Goal: Transaction & Acquisition: Purchase product/service

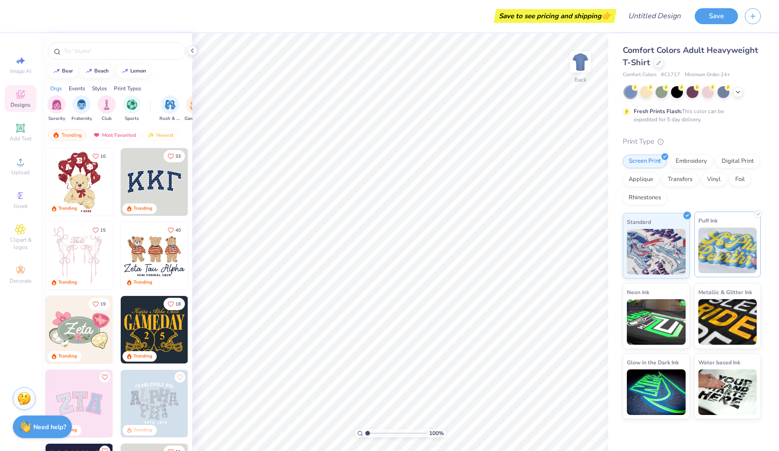
click at [721, 243] on img at bounding box center [728, 250] width 59 height 46
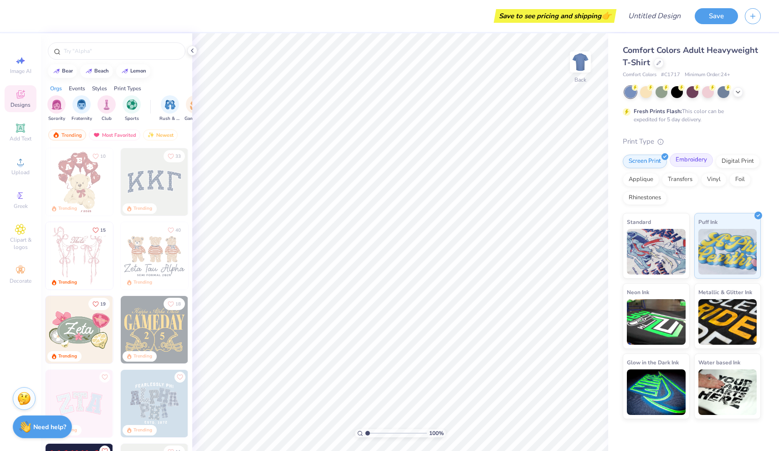
click at [696, 163] on div "Embroidery" at bounding box center [691, 160] width 43 height 14
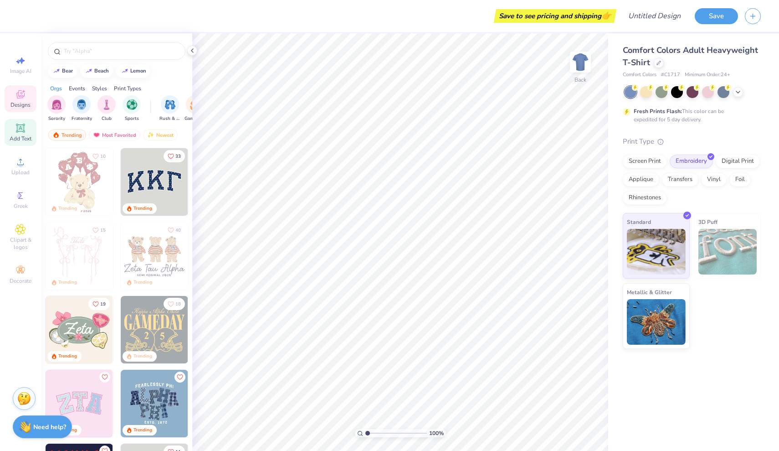
click at [21, 131] on icon at bounding box center [20, 127] width 7 height 7
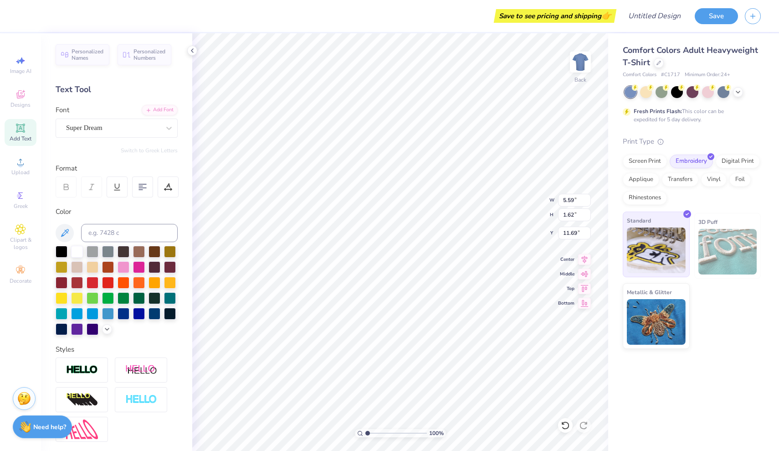
click at [654, 255] on img at bounding box center [656, 250] width 59 height 46
type textarea "LOVESHACK"
type input "12.52"
type input "1.68"
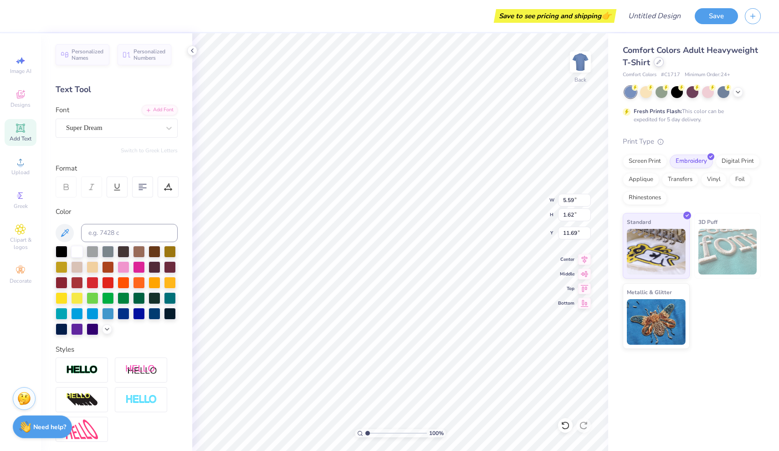
type input "11.66"
click at [657, 64] on icon at bounding box center [659, 62] width 4 height 4
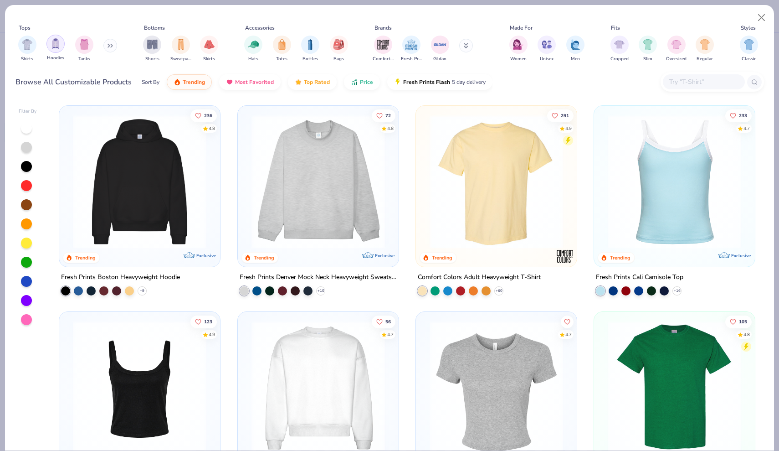
click at [54, 47] on img "filter for Hoodies" at bounding box center [56, 43] width 10 height 10
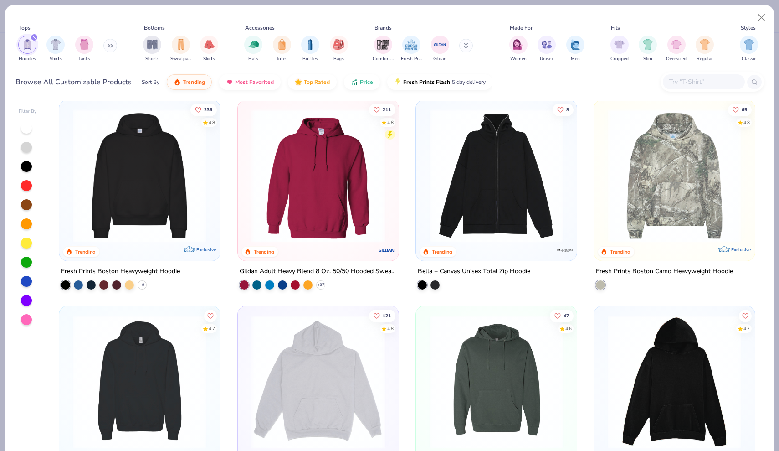
scroll to position [4, 0]
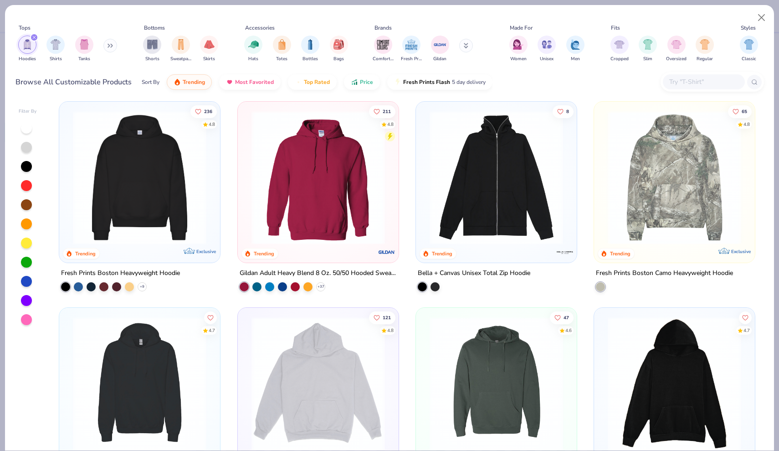
click at [109, 177] on img at bounding box center [139, 178] width 143 height 134
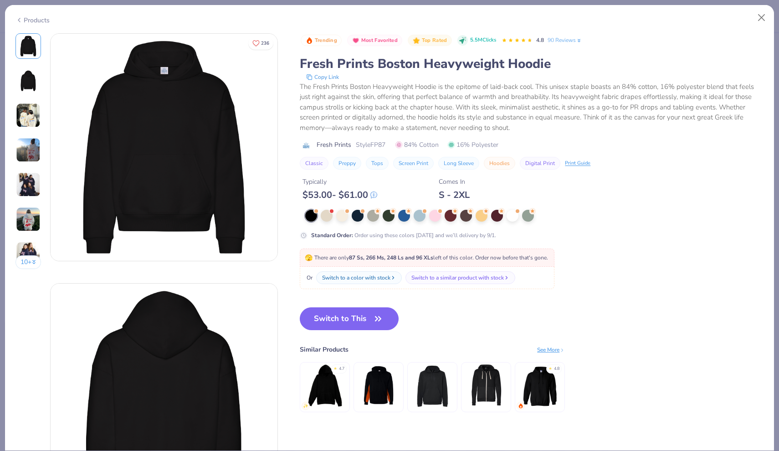
click at [38, 17] on div "Products" at bounding box center [32, 20] width 34 height 10
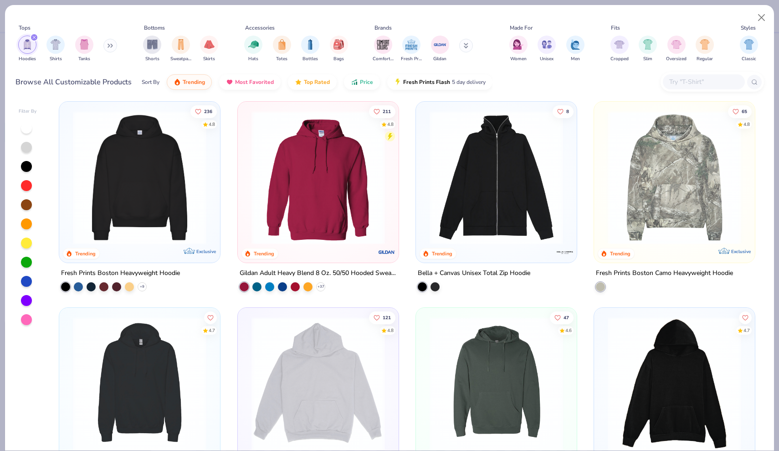
click at [373, 181] on img at bounding box center [318, 178] width 143 height 134
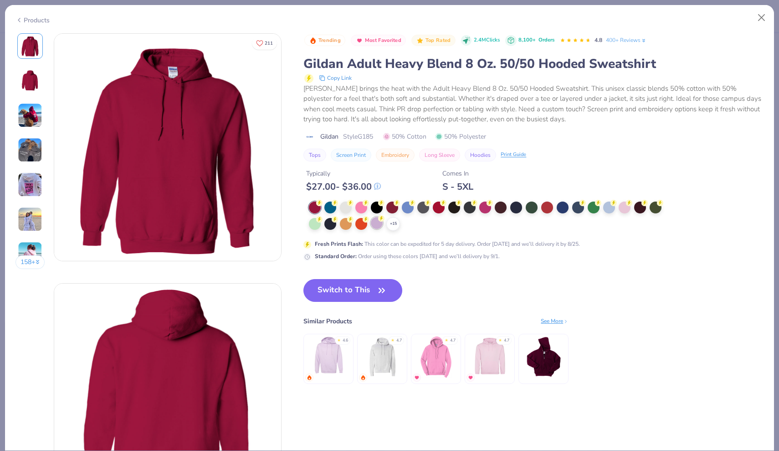
click at [379, 223] on div at bounding box center [377, 223] width 12 height 12
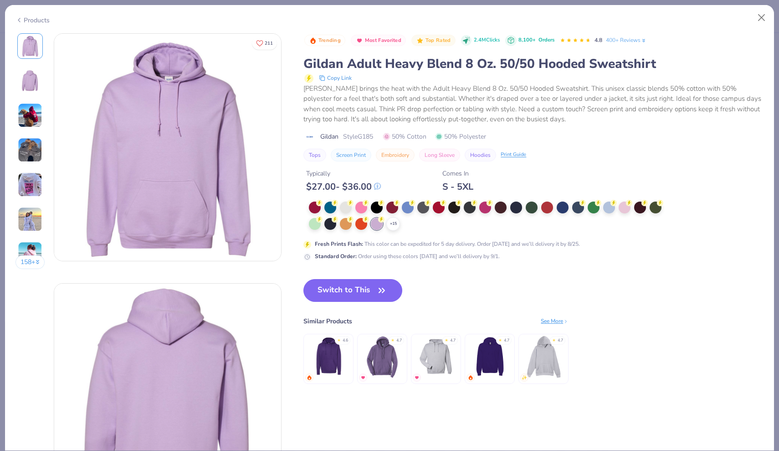
click at [31, 216] on img at bounding box center [30, 219] width 25 height 25
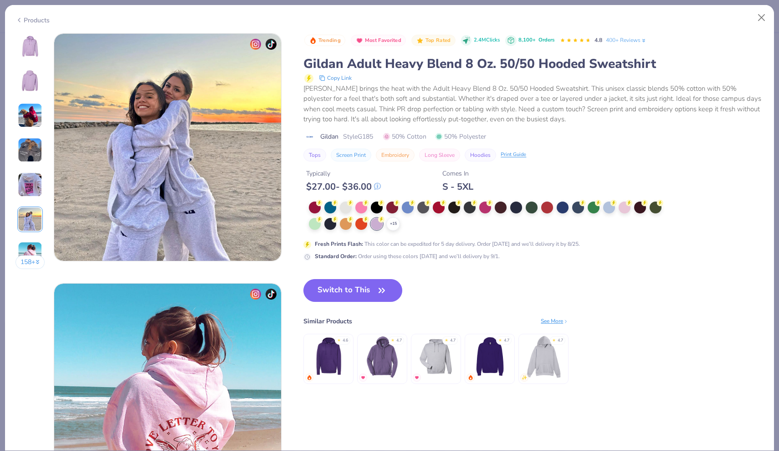
click at [26, 182] on img at bounding box center [30, 184] width 25 height 25
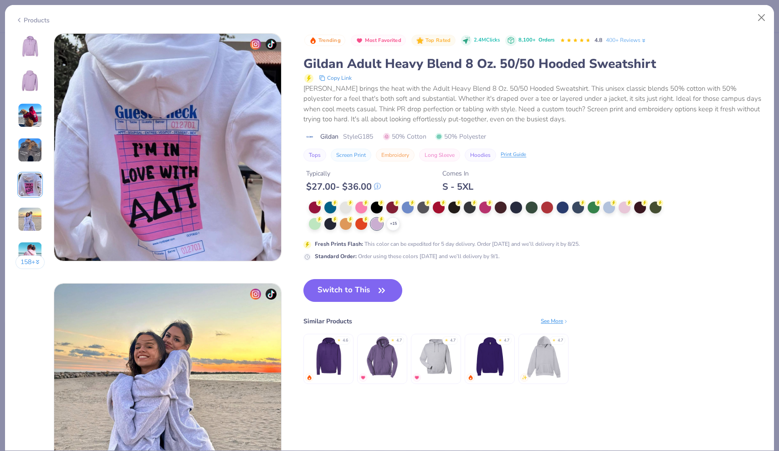
click at [34, 261] on button "158 +" at bounding box center [30, 262] width 30 height 14
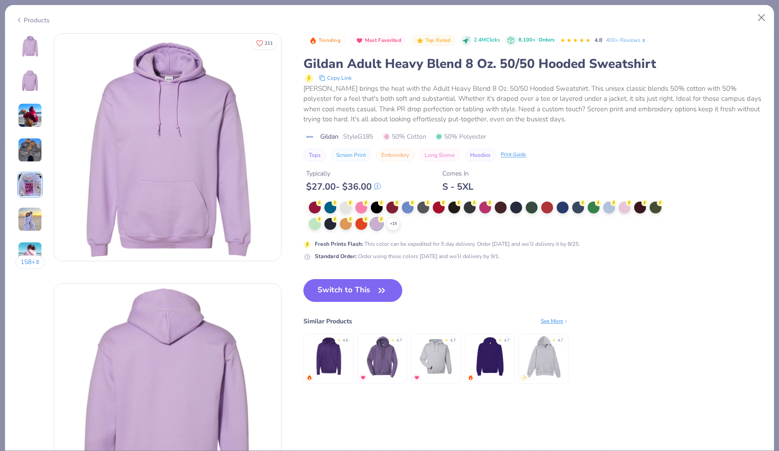
scroll to position [0, 0]
click at [373, 292] on button "Switch to This" at bounding box center [353, 290] width 99 height 23
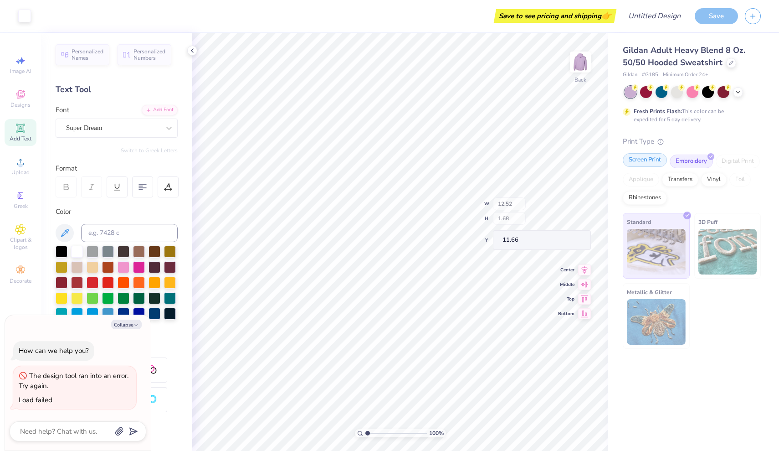
click at [637, 161] on div "Screen Print" at bounding box center [645, 160] width 44 height 14
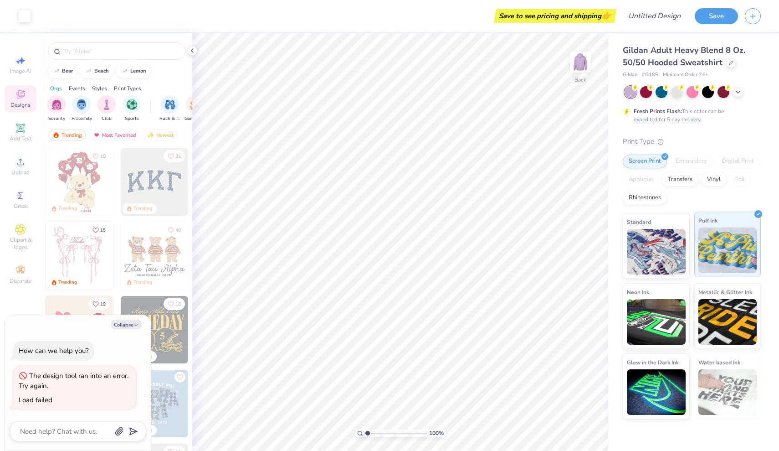
click at [737, 251] on img at bounding box center [728, 250] width 59 height 46
click at [728, 253] on img at bounding box center [728, 250] width 59 height 46
click at [660, 251] on img at bounding box center [656, 250] width 59 height 46
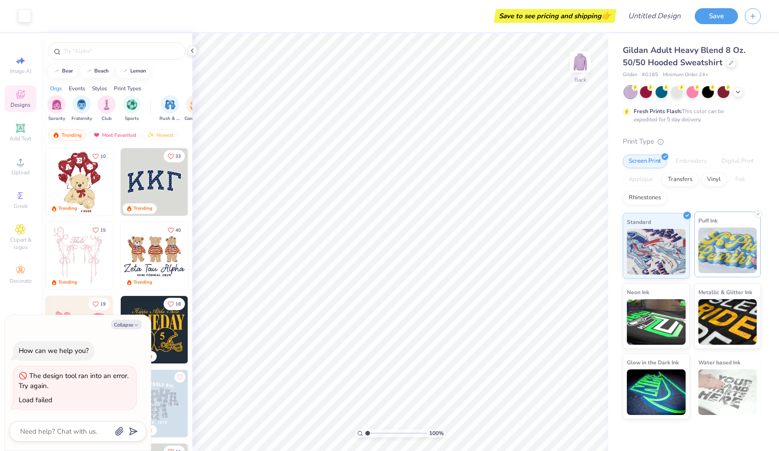
click at [739, 262] on img at bounding box center [728, 250] width 59 height 46
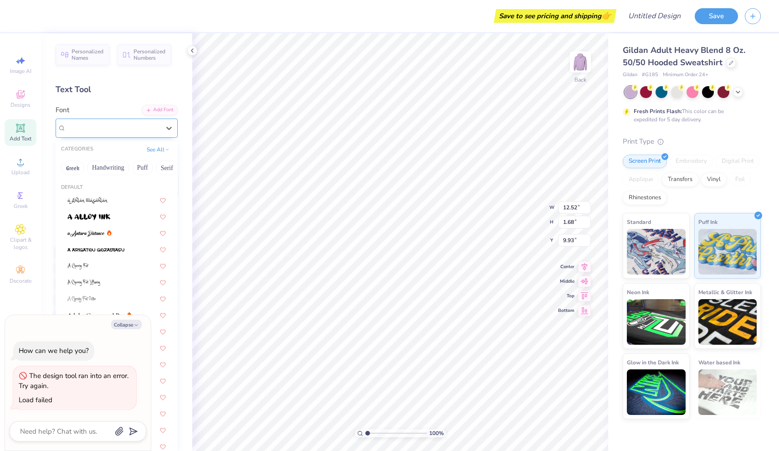
click at [150, 124] on div "Super Dream" at bounding box center [113, 128] width 96 height 14
click at [146, 168] on button "Puff" at bounding box center [142, 167] width 21 height 15
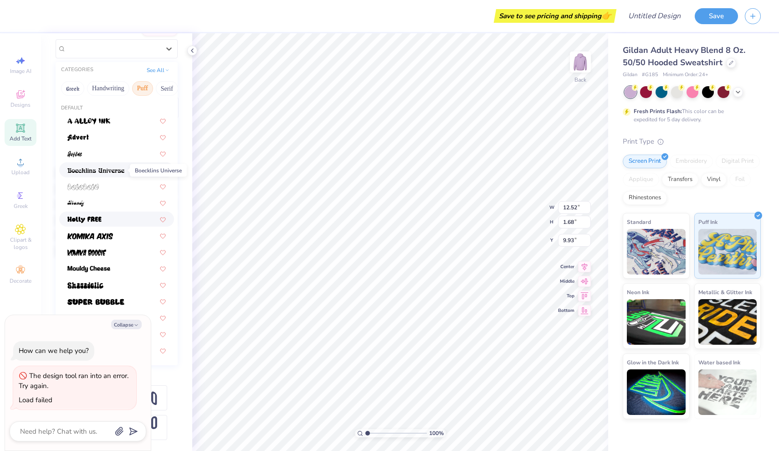
scroll to position [79, 0]
click at [87, 284] on img at bounding box center [85, 285] width 36 height 6
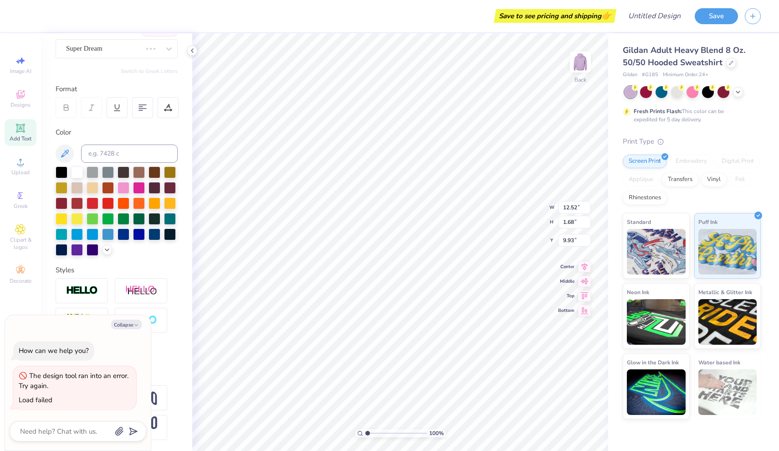
type textarea "x"
type input "13.78"
type input "2.00"
type input "9.78"
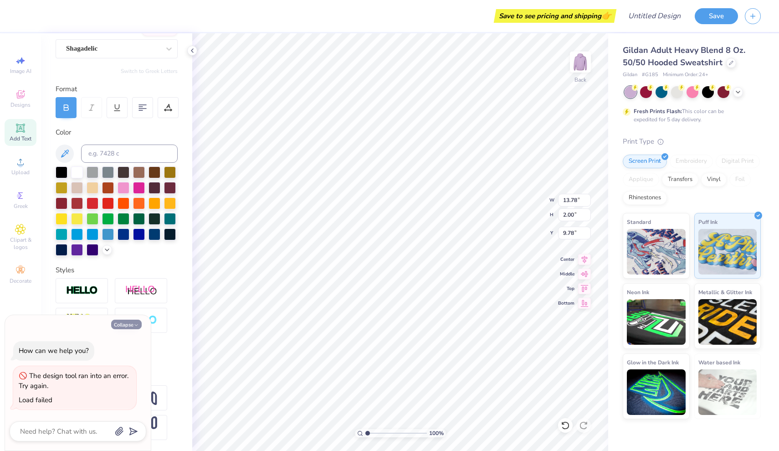
click at [137, 326] on polyline "button" at bounding box center [136, 325] width 3 height 1
type textarea "x"
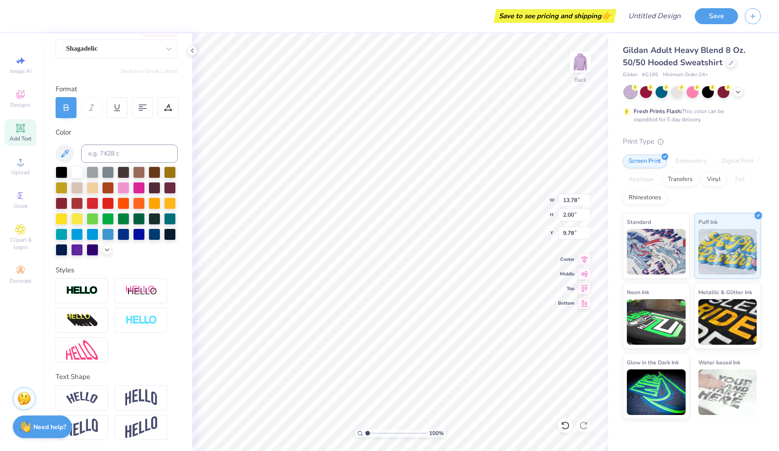
type input "9.74"
click at [165, 51] on icon at bounding box center [169, 48] width 9 height 9
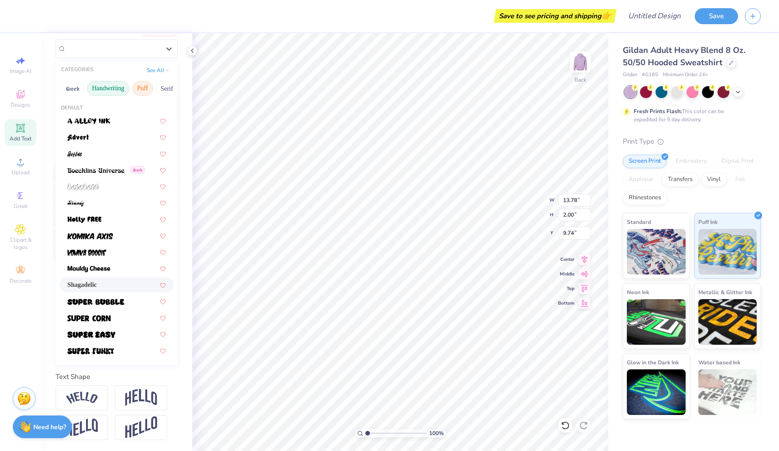
drag, startPoint x: 142, startPoint y: 88, endPoint x: 105, endPoint y: 84, distance: 37.1
click at [105, 84] on div "Greek Handwriting Puff Serif Bold Calligraphy Retro Sans Serif Minimal Fantasy …" at bounding box center [117, 88] width 122 height 20
click at [156, 69] on button "See All" at bounding box center [158, 69] width 28 height 9
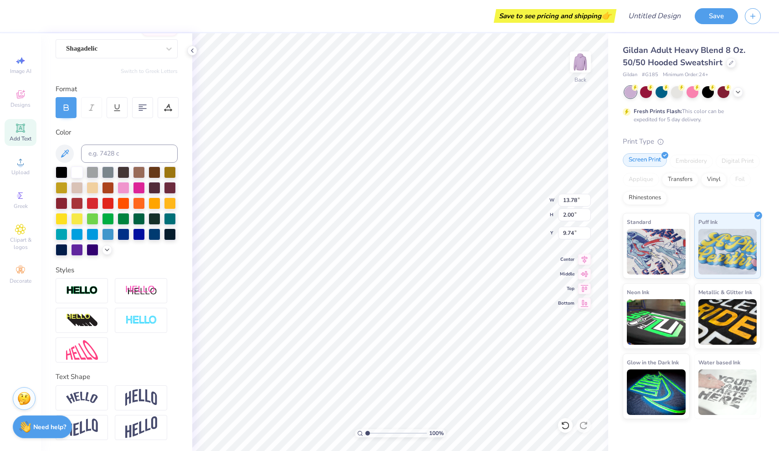
click at [659, 157] on div "Screen Print" at bounding box center [645, 160] width 44 height 14
click at [688, 162] on div "Embroidery" at bounding box center [691, 162] width 43 height 14
click at [654, 249] on img at bounding box center [656, 250] width 59 height 46
click at [699, 157] on div "Embroidery" at bounding box center [691, 162] width 43 height 14
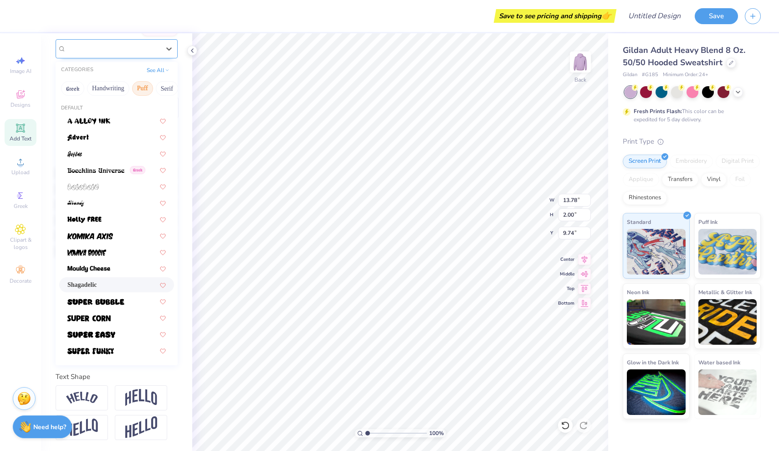
click at [145, 45] on div "Shagadelic" at bounding box center [113, 48] width 96 height 14
click at [161, 69] on button "See All" at bounding box center [158, 69] width 28 height 9
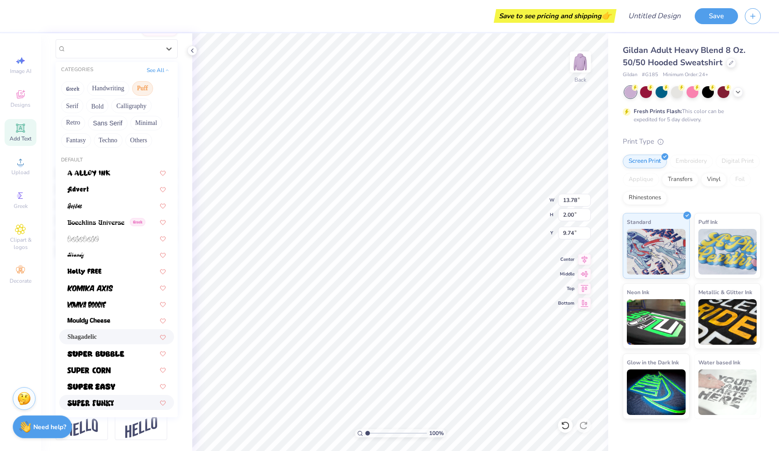
click at [109, 403] on img at bounding box center [90, 403] width 46 height 6
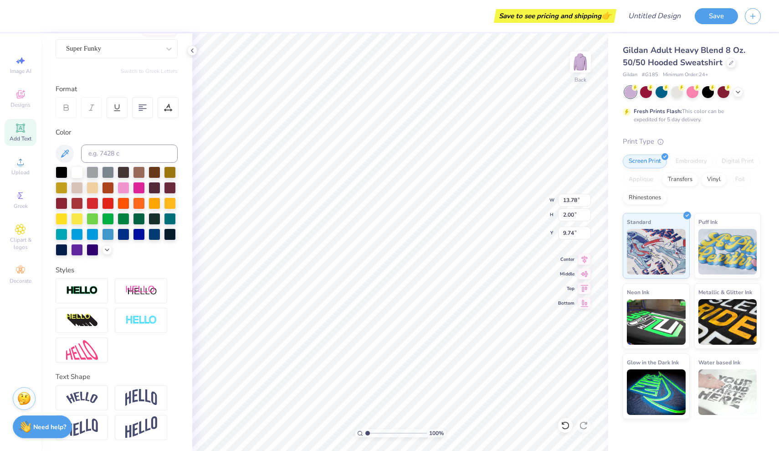
type input "15.47"
type input "2.26"
type input "9.60"
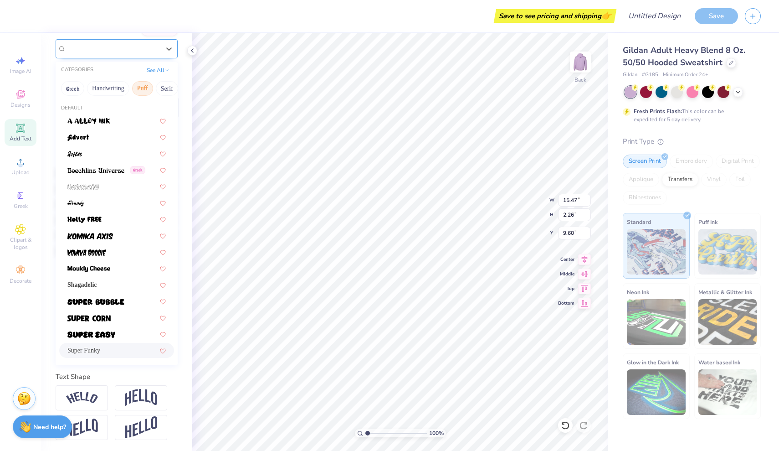
click at [153, 46] on div "Super Funky" at bounding box center [113, 48] width 96 height 14
click at [112, 334] on img at bounding box center [91, 334] width 48 height 6
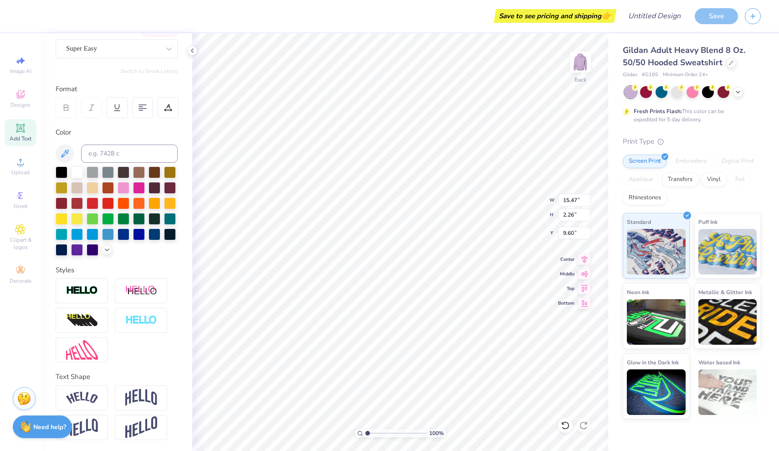
type input "12.72"
type input "1.72"
type input "9.88"
click at [121, 46] on div "Super Easy" at bounding box center [113, 48] width 96 height 14
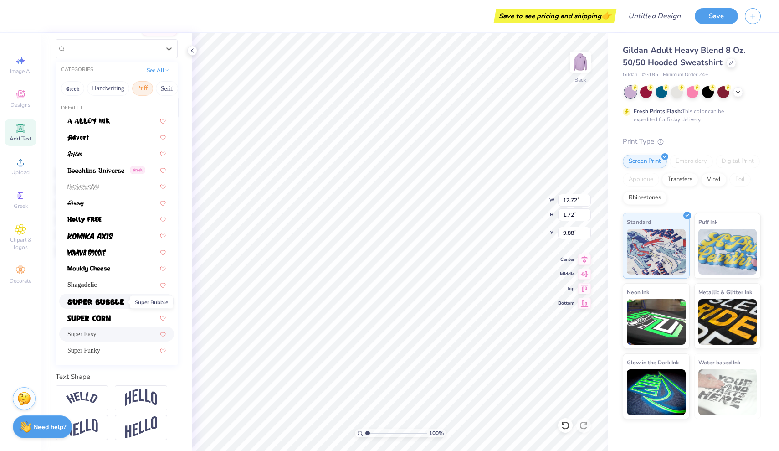
click at [113, 303] on img at bounding box center [95, 302] width 57 height 6
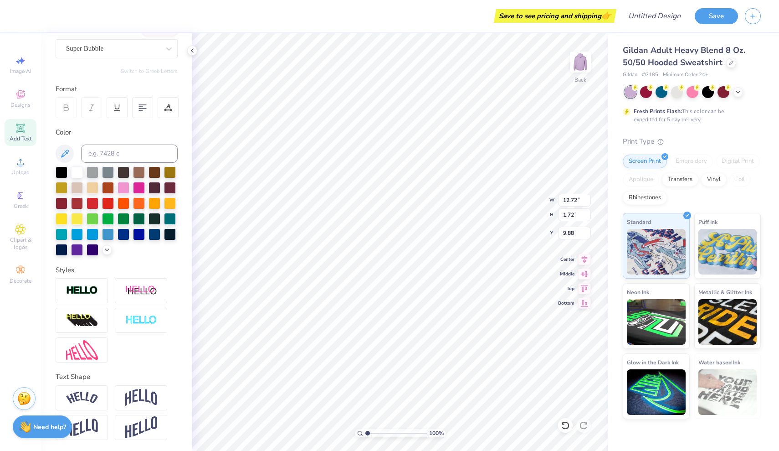
type input "15.15"
type input "2.02"
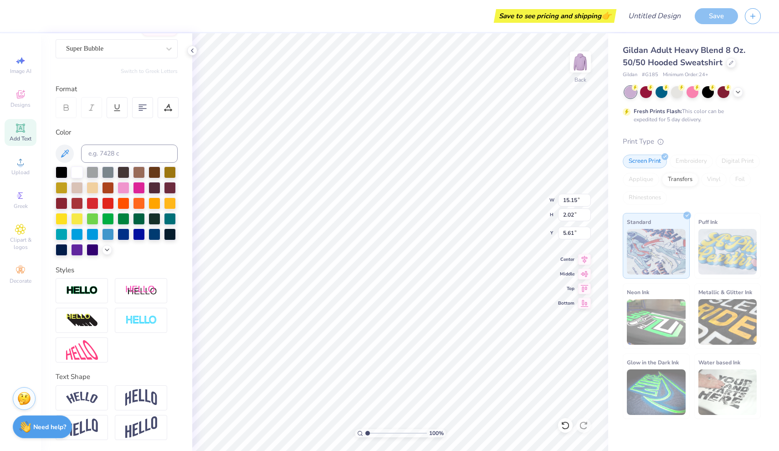
type input "5.65"
click at [88, 294] on img at bounding box center [82, 290] width 32 height 10
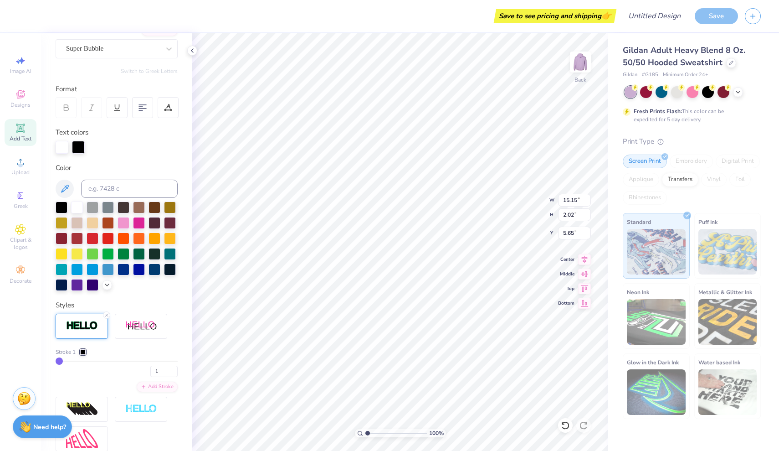
type input "15.18"
type input "2.05"
type input "5.63"
click at [126, 222] on div at bounding box center [124, 222] width 12 height 12
click at [655, 161] on div "Screen Print" at bounding box center [645, 162] width 44 height 14
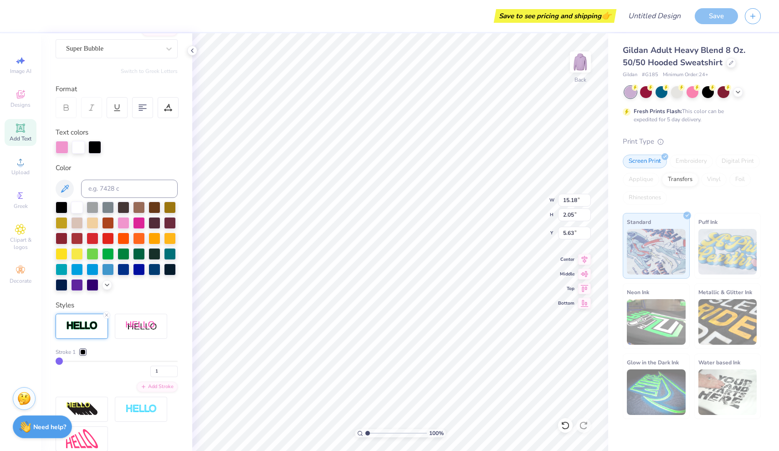
click at [708, 272] on img at bounding box center [728, 252] width 59 height 46
click at [655, 158] on div "Screen Print" at bounding box center [645, 162] width 44 height 14
click at [123, 217] on div at bounding box center [124, 222] width 12 height 12
click at [82, 279] on div at bounding box center [77, 284] width 12 height 12
click at [84, 352] on div at bounding box center [82, 351] width 5 height 5
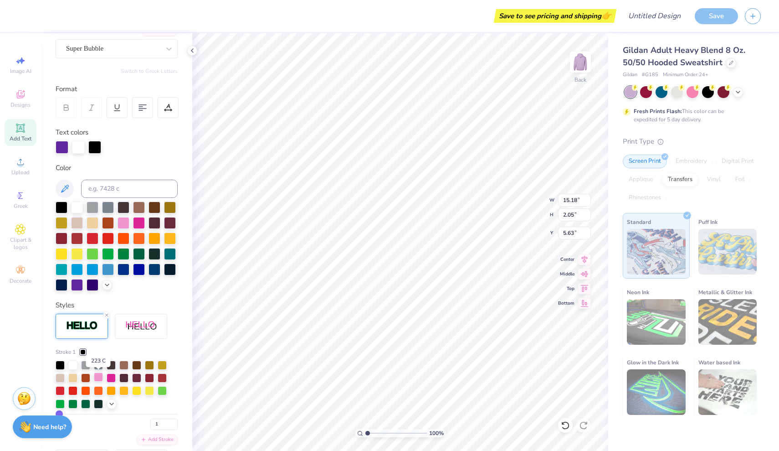
click at [98, 379] on div at bounding box center [98, 376] width 9 height 9
click at [84, 351] on div at bounding box center [82, 351] width 5 height 5
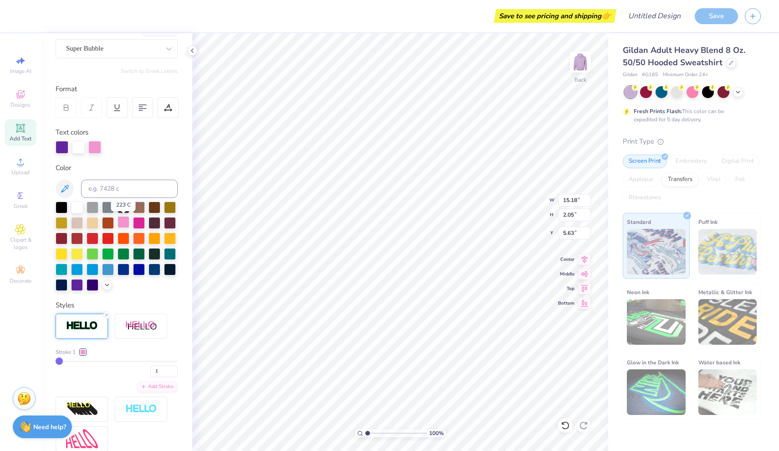
click at [122, 221] on div at bounding box center [124, 222] width 12 height 12
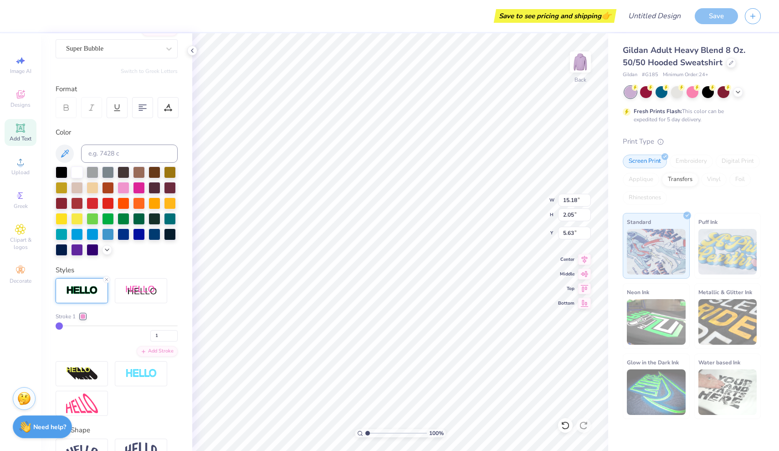
click at [81, 317] on div at bounding box center [82, 316] width 5 height 5
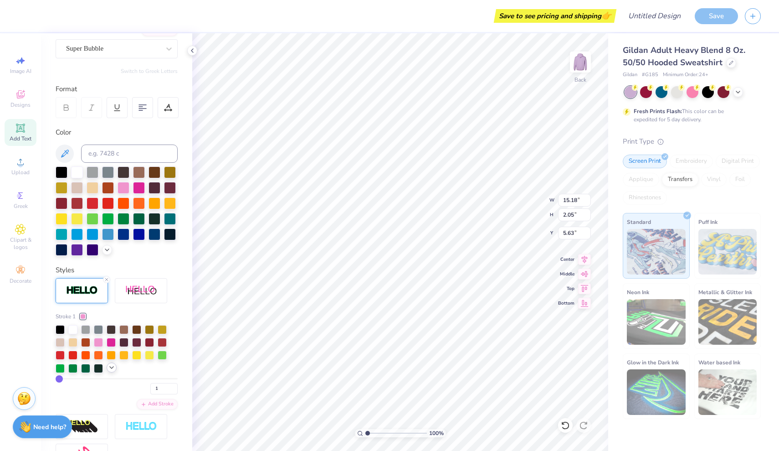
click at [107, 369] on div at bounding box center [112, 367] width 10 height 10
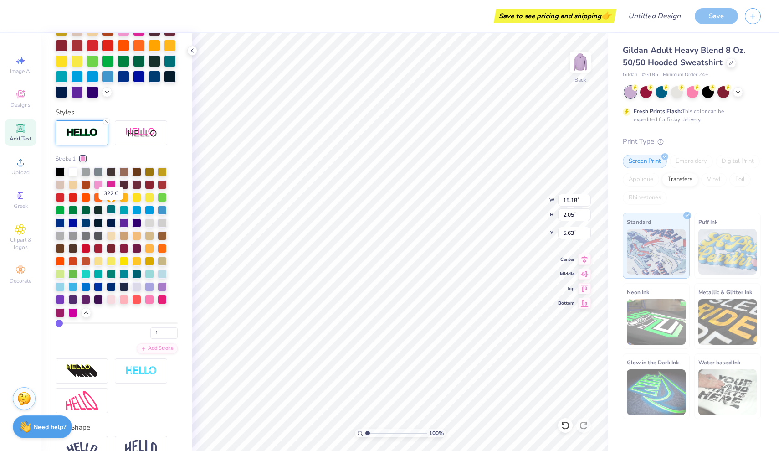
scroll to position [237, 0]
click at [64, 299] on div at bounding box center [60, 298] width 9 height 9
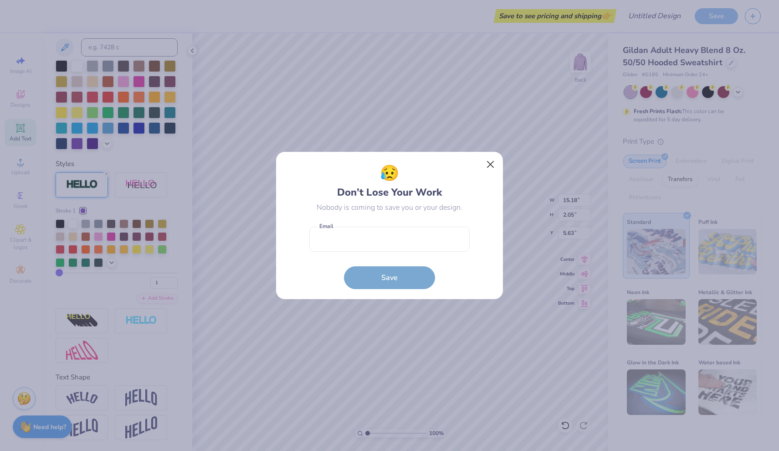
click at [490, 163] on button "Close" at bounding box center [490, 164] width 17 height 17
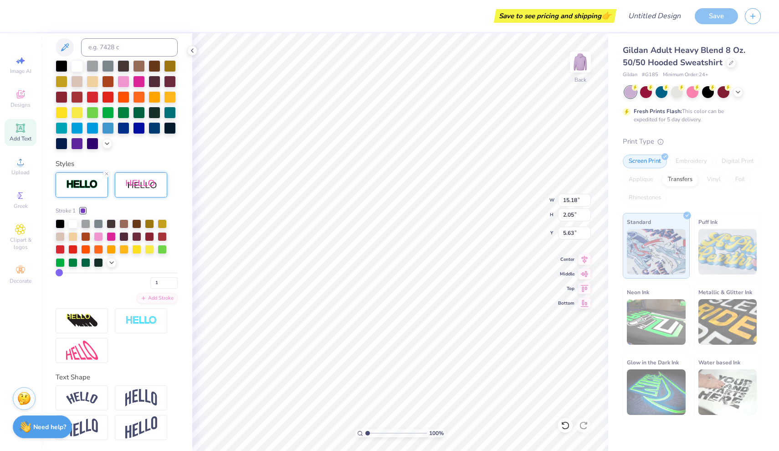
click at [146, 188] on img at bounding box center [141, 184] width 32 height 11
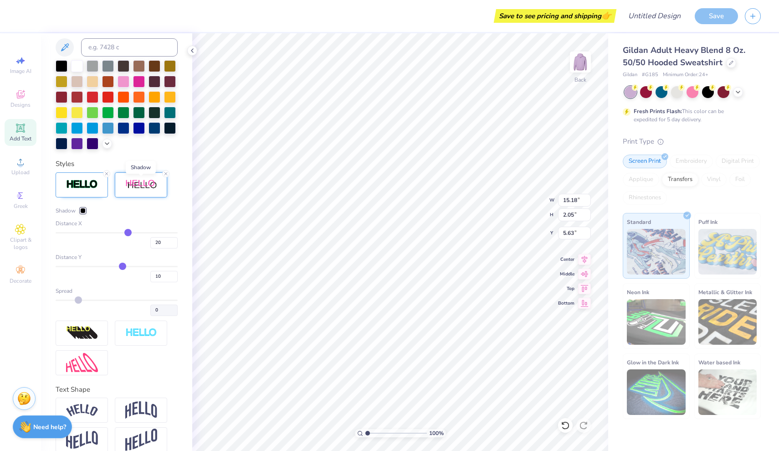
type input "15.47"
type input "1.90"
type input "5.80"
click at [167, 173] on icon at bounding box center [165, 173] width 5 height 5
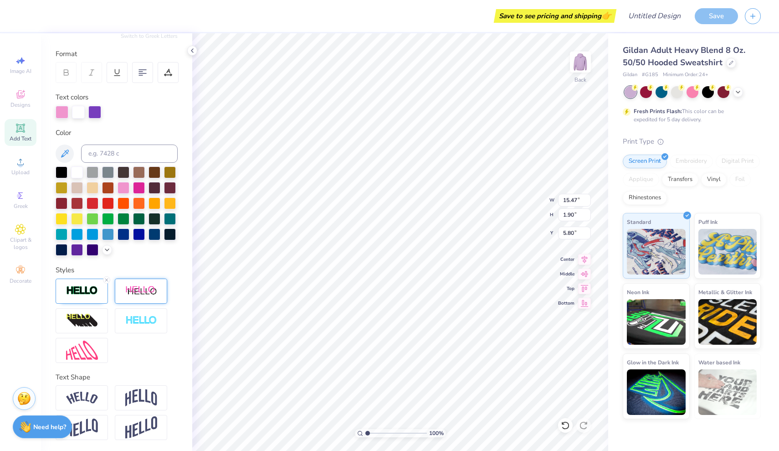
type input "12.91"
type input "1.74"
type input "5.51"
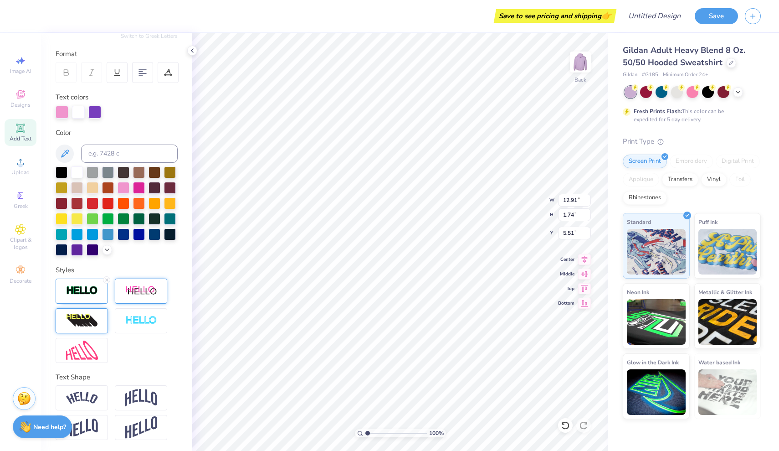
click at [98, 320] on div at bounding box center [82, 320] width 52 height 25
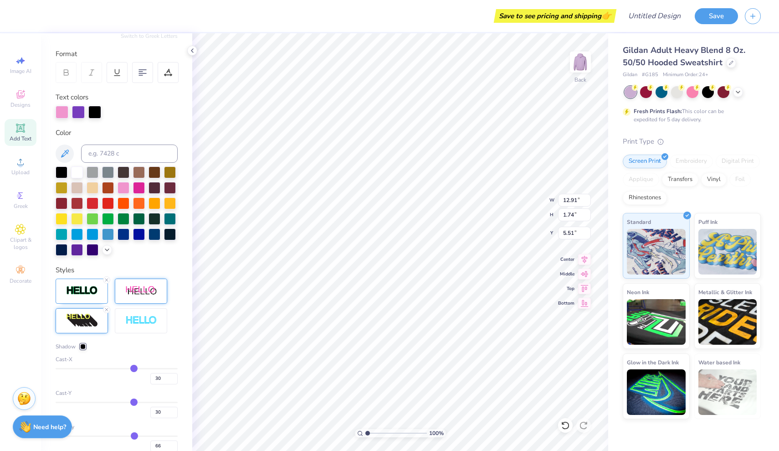
scroll to position [0, 2]
click at [98, 320] on div at bounding box center [82, 320] width 52 height 25
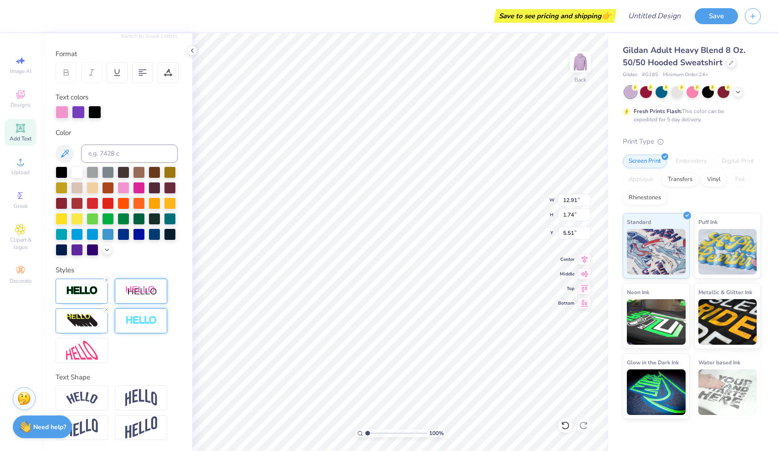
click at [133, 319] on img at bounding box center [141, 320] width 32 height 10
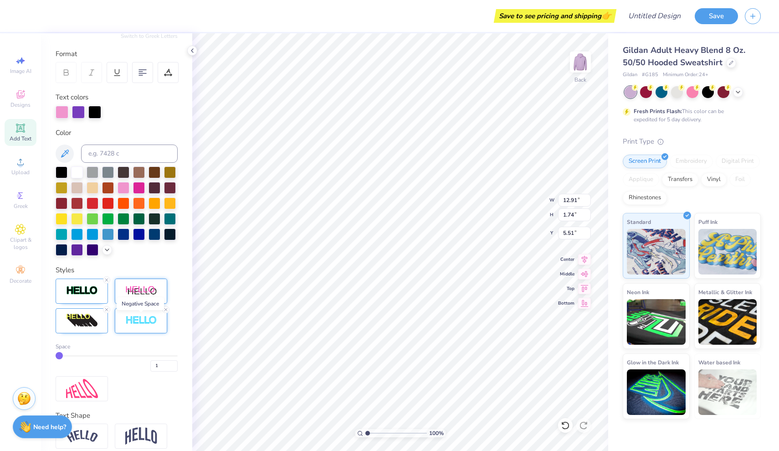
click at [133, 319] on img at bounding box center [141, 320] width 32 height 10
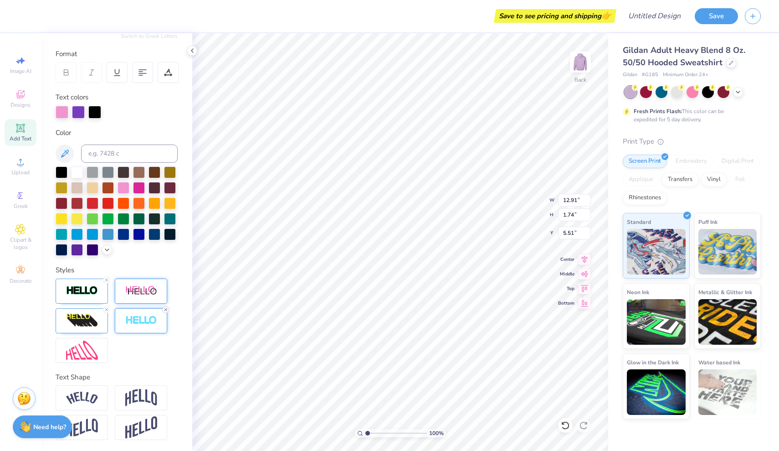
click at [165, 309] on icon at bounding box center [165, 309] width 5 height 5
click at [105, 309] on icon at bounding box center [106, 309] width 5 height 5
